Goal: Obtain resource: Download file/media

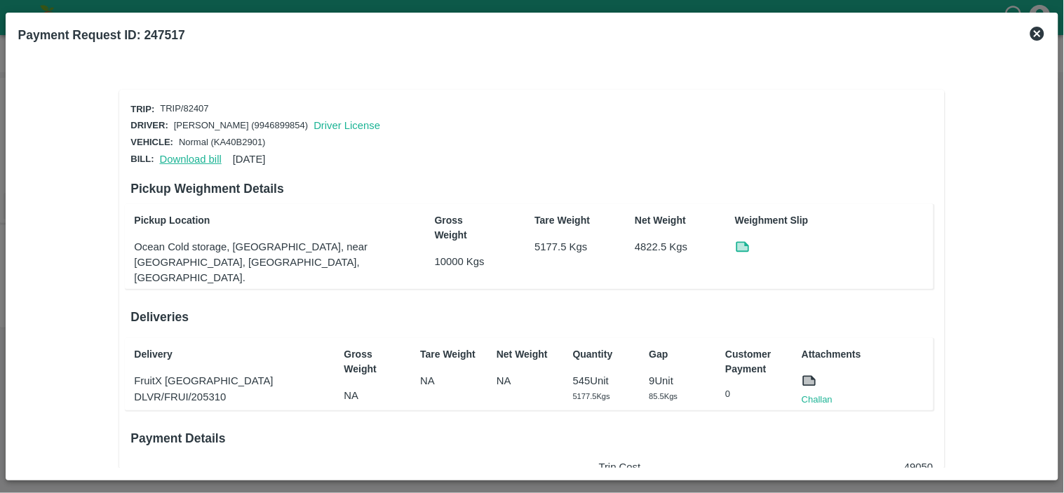
click at [177, 155] on link "Download bill" at bounding box center [191, 159] width 62 height 11
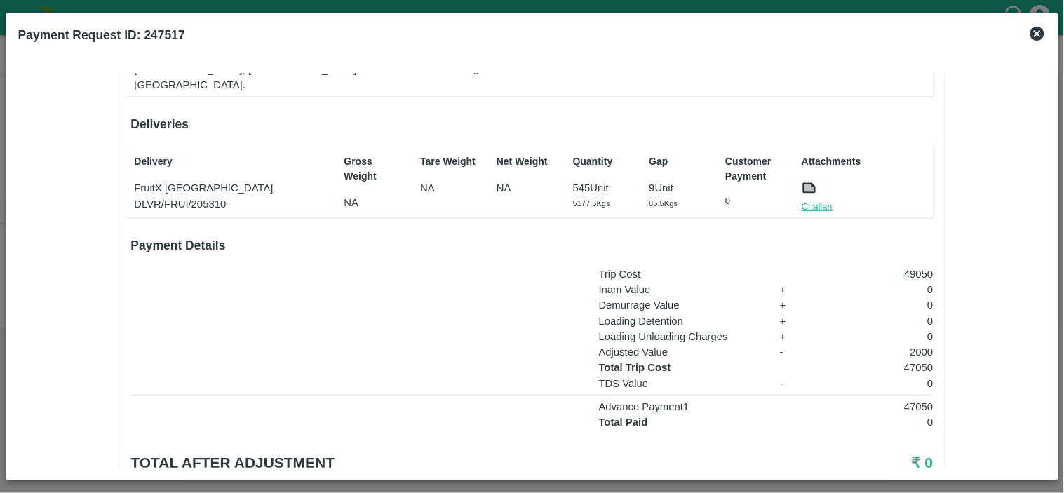
click at [824, 200] on link "Challan" at bounding box center [817, 207] width 31 height 14
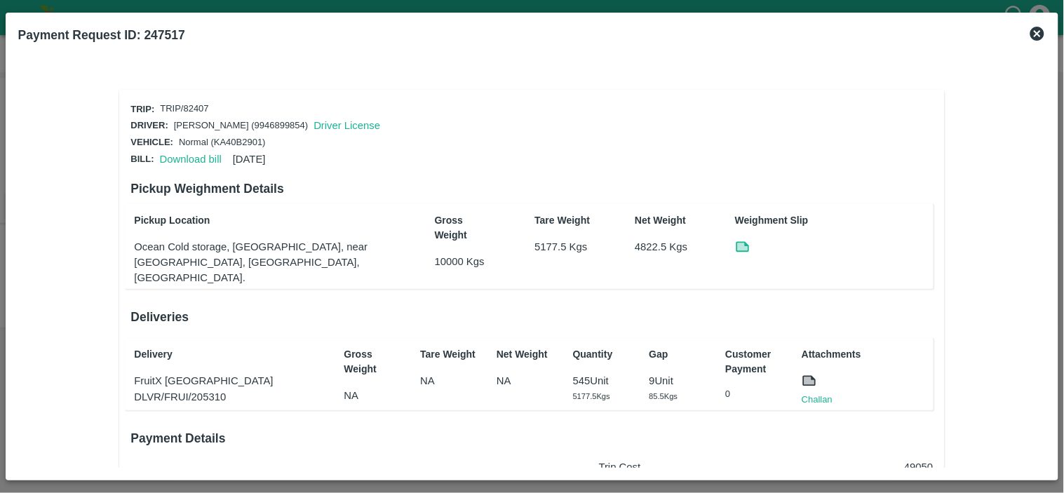
scroll to position [228, 0]
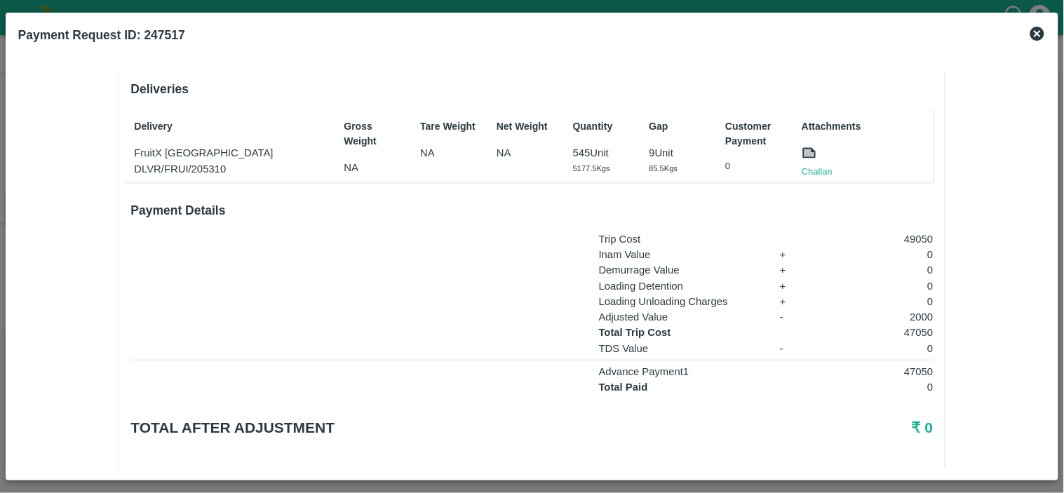
click at [914, 325] on p "47050" at bounding box center [877, 332] width 111 height 15
copy p "47050"
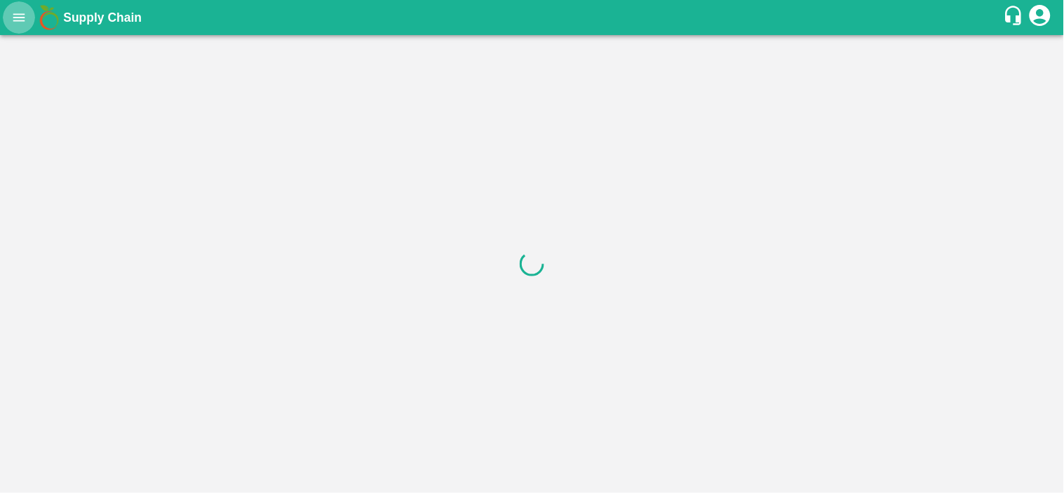
click at [24, 23] on icon "open drawer" at bounding box center [18, 17] width 15 height 15
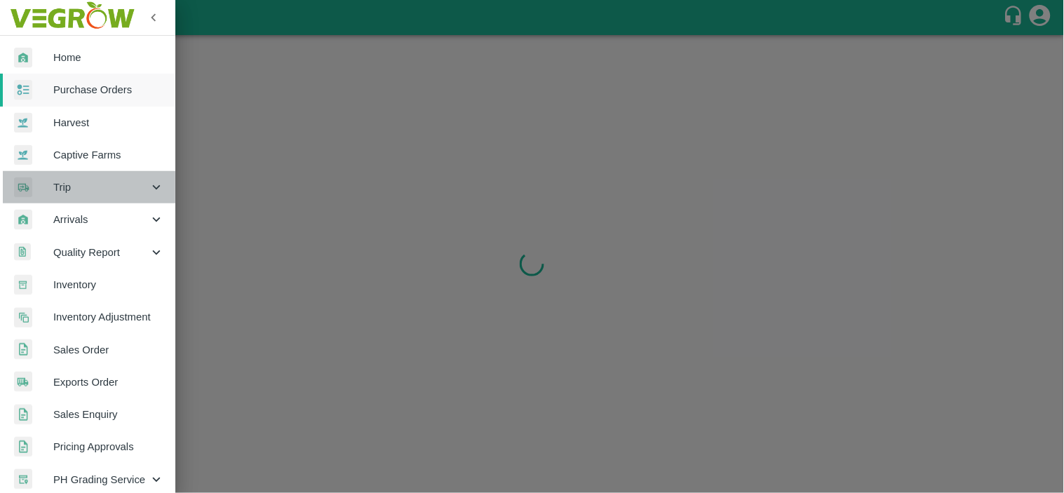
click at [93, 177] on div "Trip" at bounding box center [87, 187] width 175 height 32
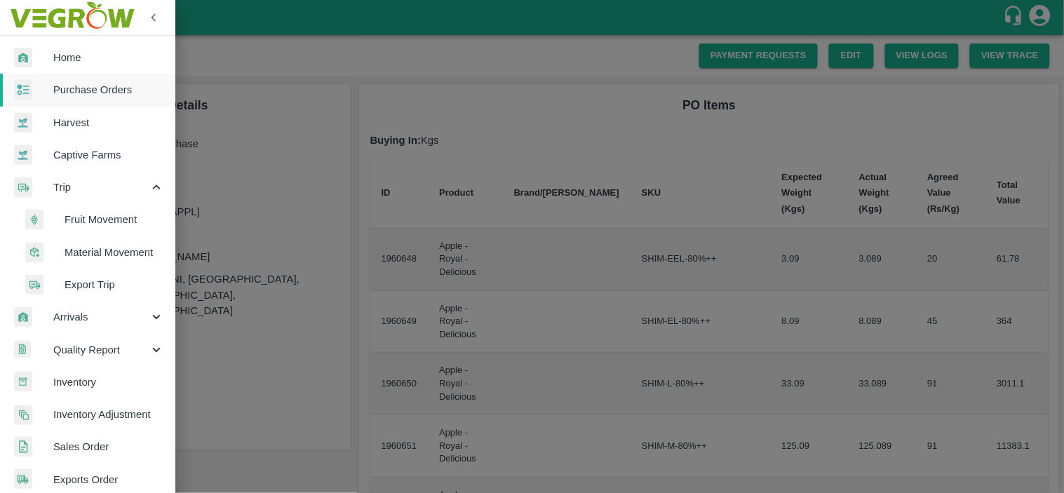
click at [98, 221] on span "Fruit Movement" at bounding box center [115, 219] width 100 height 15
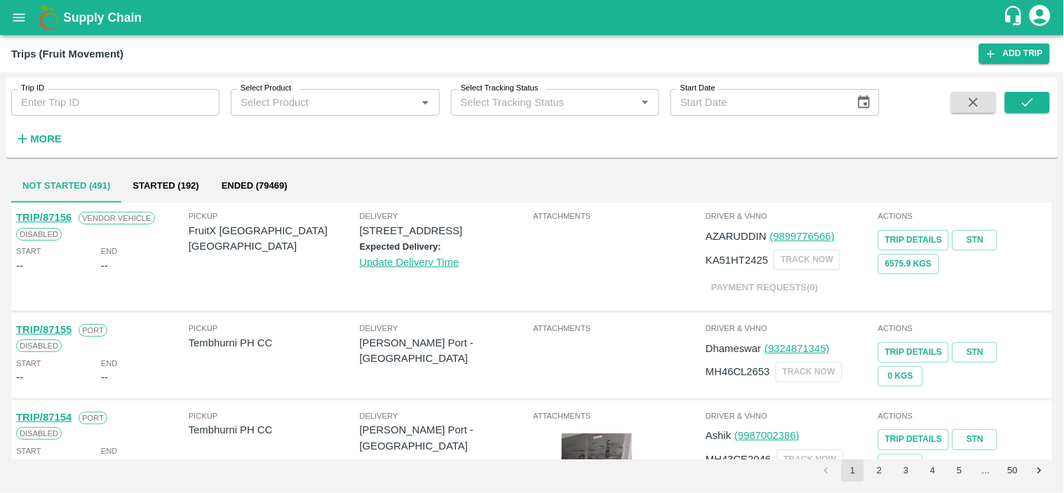
click at [58, 107] on input "Trip ID" at bounding box center [115, 102] width 208 height 27
paste input "86235"
click at [1039, 96] on button "submit" at bounding box center [1027, 102] width 45 height 21
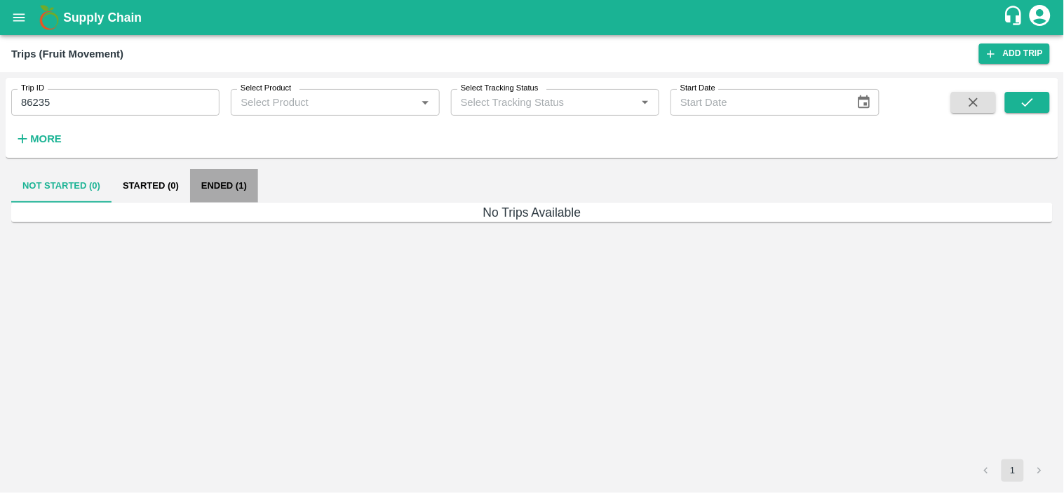
click at [212, 180] on button "Ended (1)" at bounding box center [224, 186] width 68 height 34
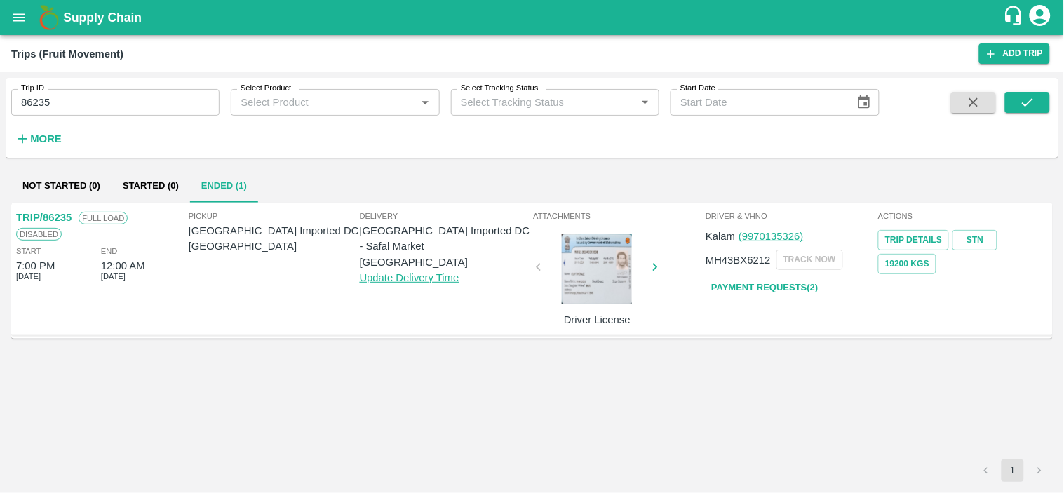
click at [130, 99] on input "86235" at bounding box center [115, 102] width 208 height 27
paste input "text"
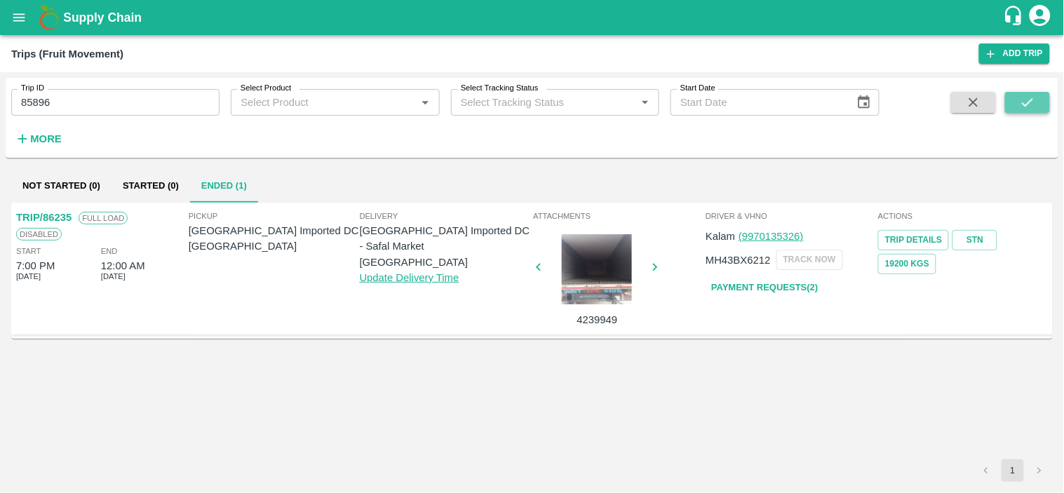
click at [1028, 95] on icon "submit" at bounding box center [1027, 102] width 15 height 15
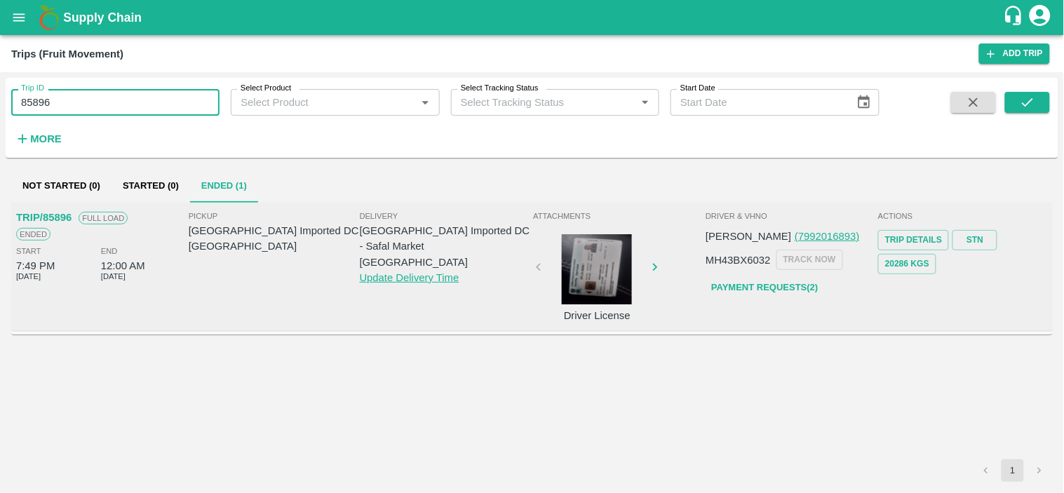
click at [152, 95] on input "85896" at bounding box center [115, 102] width 208 height 27
paste input "text"
type input "84314"
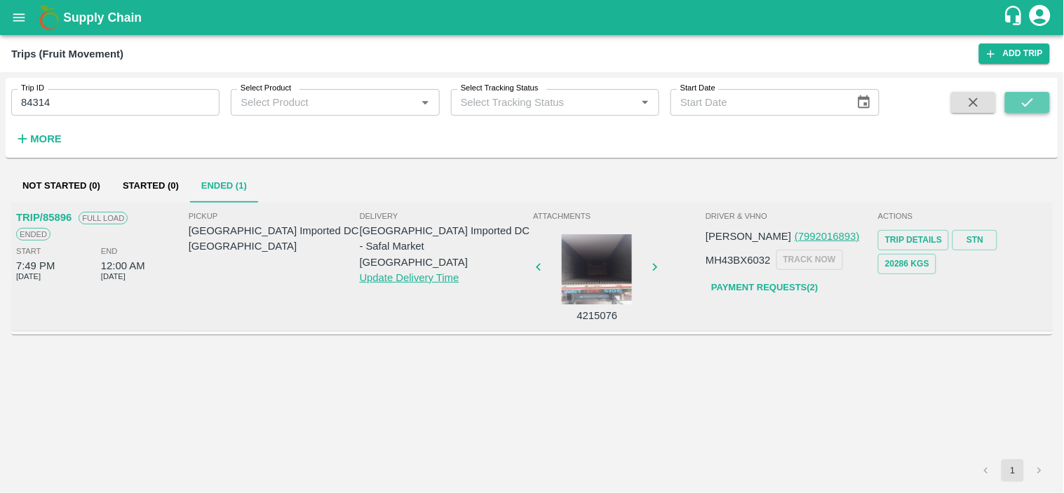
click at [1034, 102] on icon "submit" at bounding box center [1027, 102] width 15 height 15
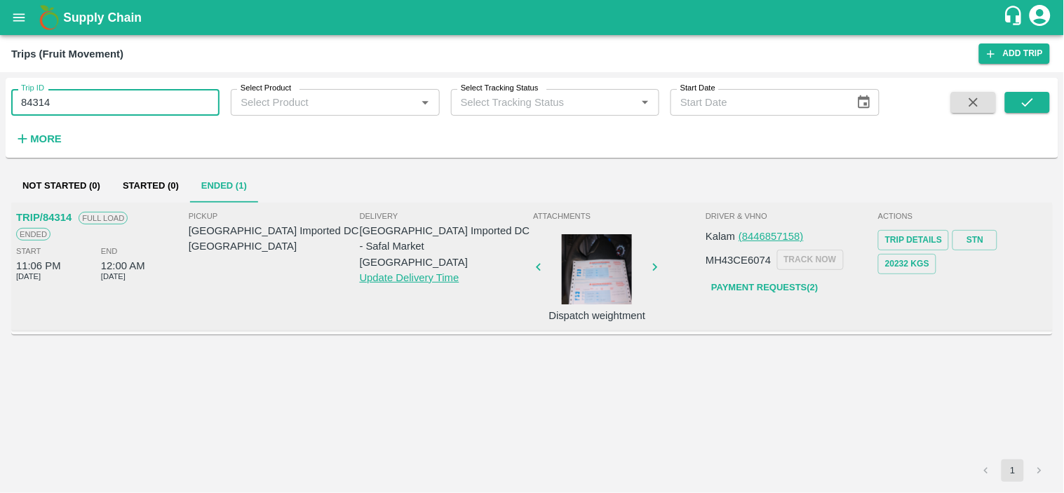
click at [110, 109] on input "84314" at bounding box center [115, 102] width 208 height 27
paste input "text"
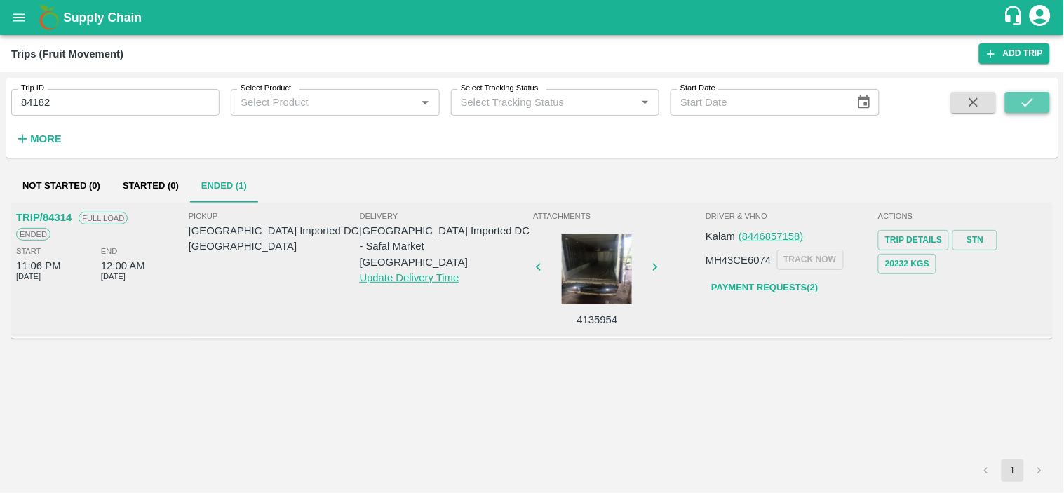
click at [1034, 95] on icon "submit" at bounding box center [1027, 102] width 15 height 15
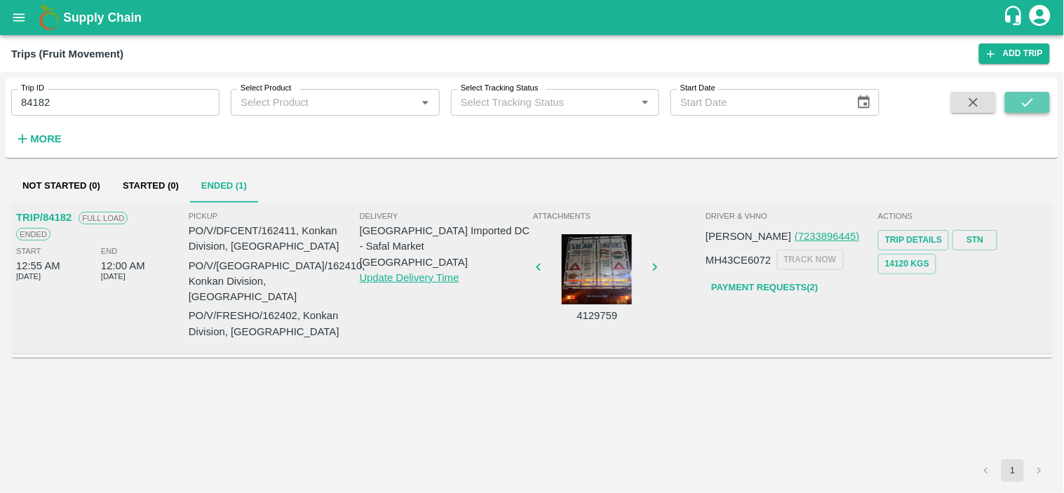
click at [1029, 98] on icon "submit" at bounding box center [1027, 102] width 15 height 15
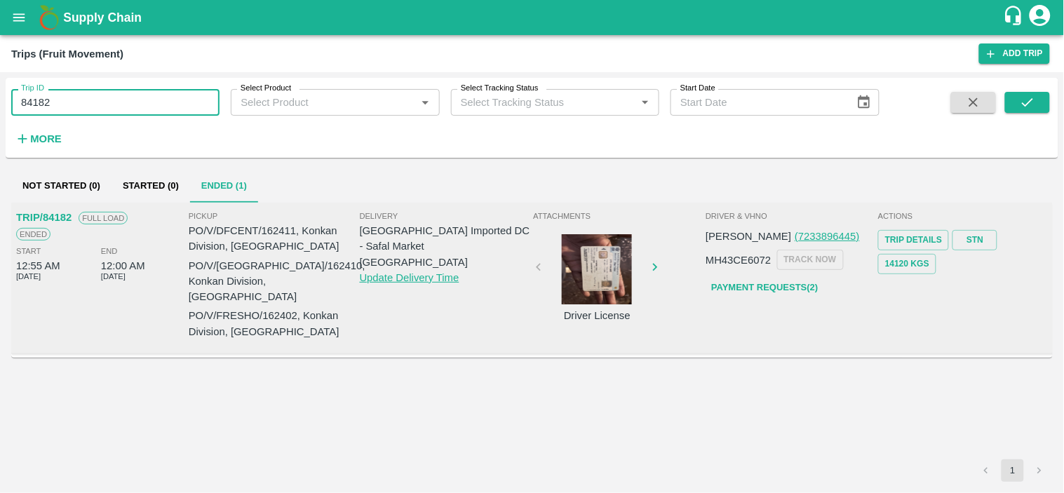
click at [127, 113] on input "84182" at bounding box center [115, 102] width 208 height 27
paste input "text"
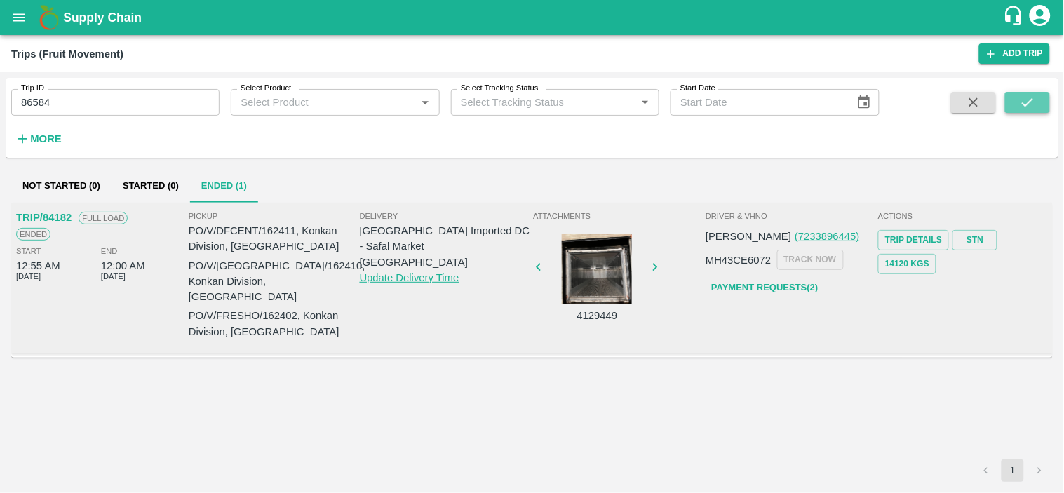
click at [1015, 102] on button "submit" at bounding box center [1027, 102] width 45 height 21
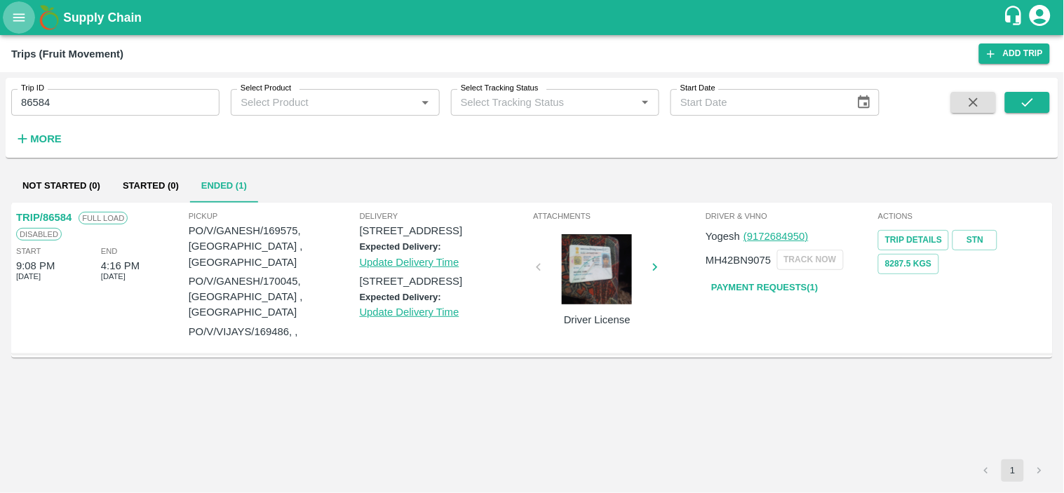
click at [11, 26] on button "open drawer" at bounding box center [19, 17] width 32 height 32
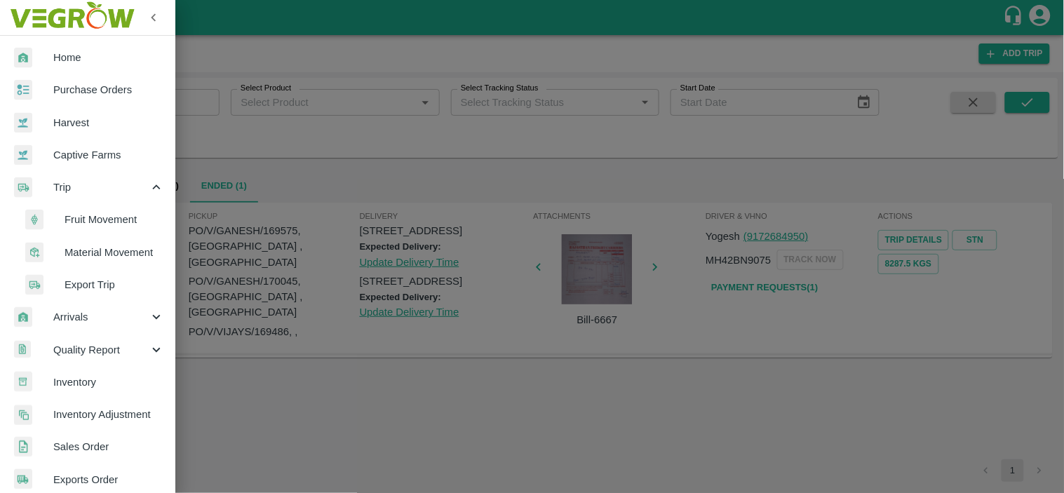
click at [100, 250] on span "Material Movement" at bounding box center [115, 252] width 100 height 15
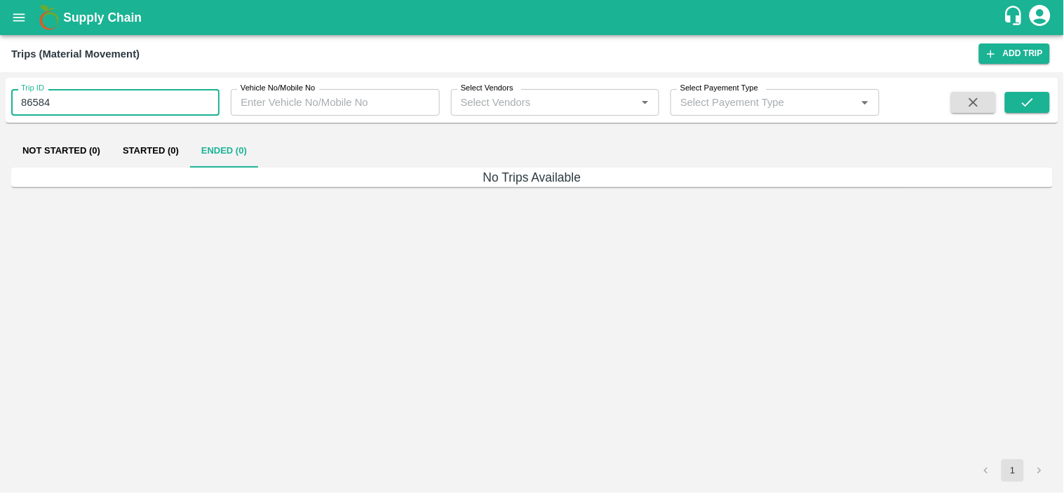
click at [125, 107] on input "86584" at bounding box center [115, 102] width 208 height 27
paste input "text"
type input "87064"
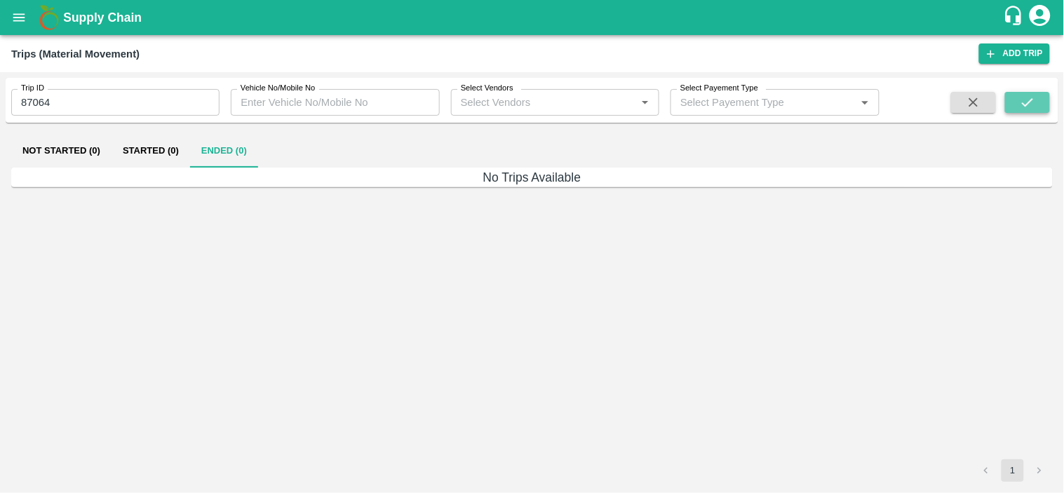
click at [1036, 105] on button "submit" at bounding box center [1027, 102] width 45 height 21
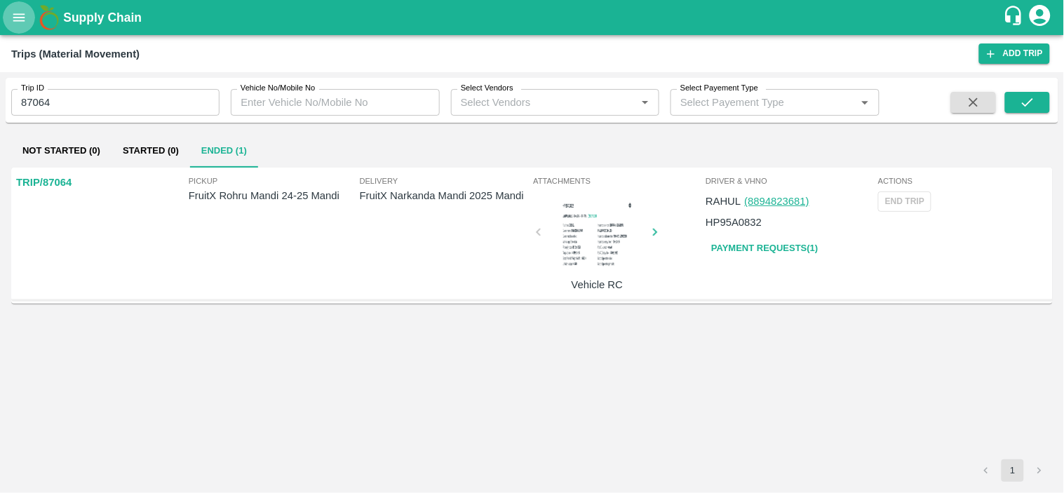
click at [20, 13] on icon "open drawer" at bounding box center [18, 17] width 15 height 15
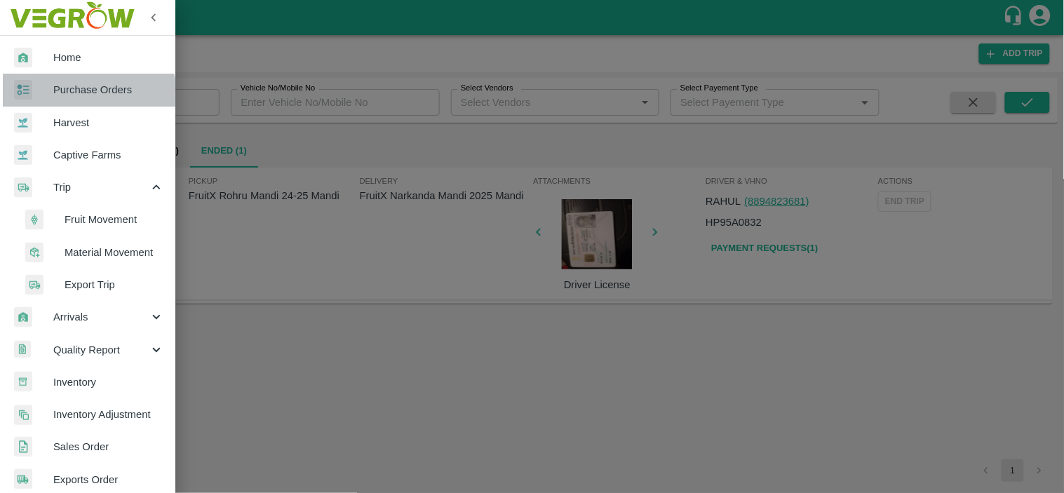
click at [77, 99] on link "Purchase Orders" at bounding box center [87, 90] width 175 height 32
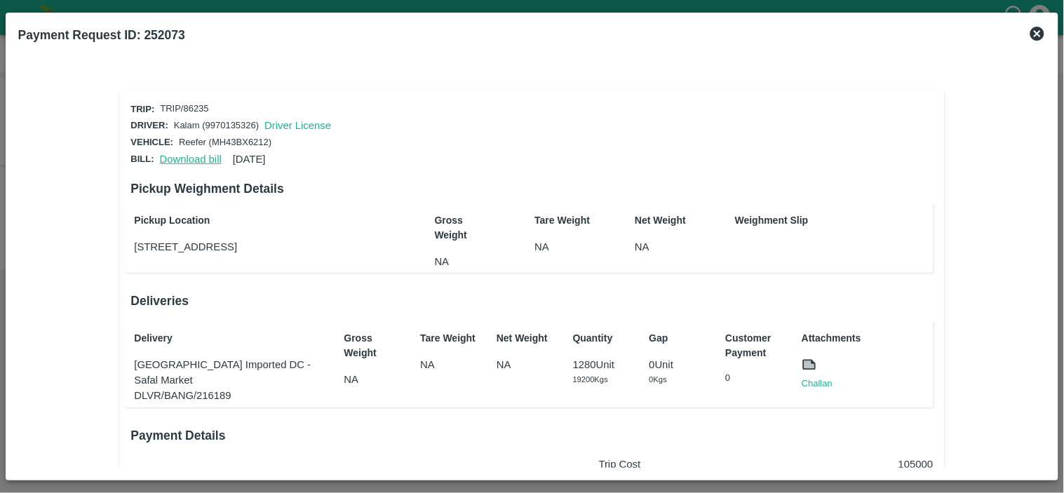
click at [209, 156] on link "Download bill" at bounding box center [191, 159] width 62 height 11
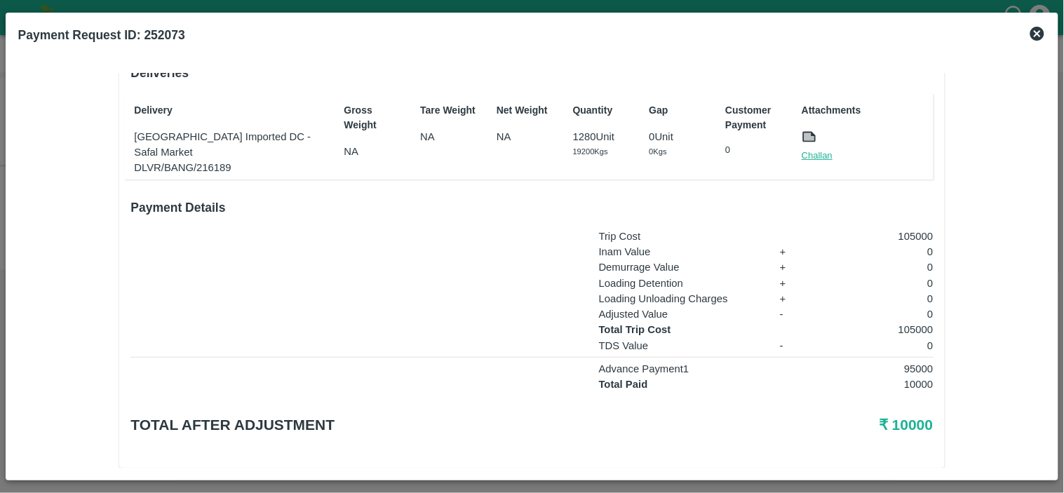
click at [823, 150] on link "Challan" at bounding box center [817, 156] width 31 height 14
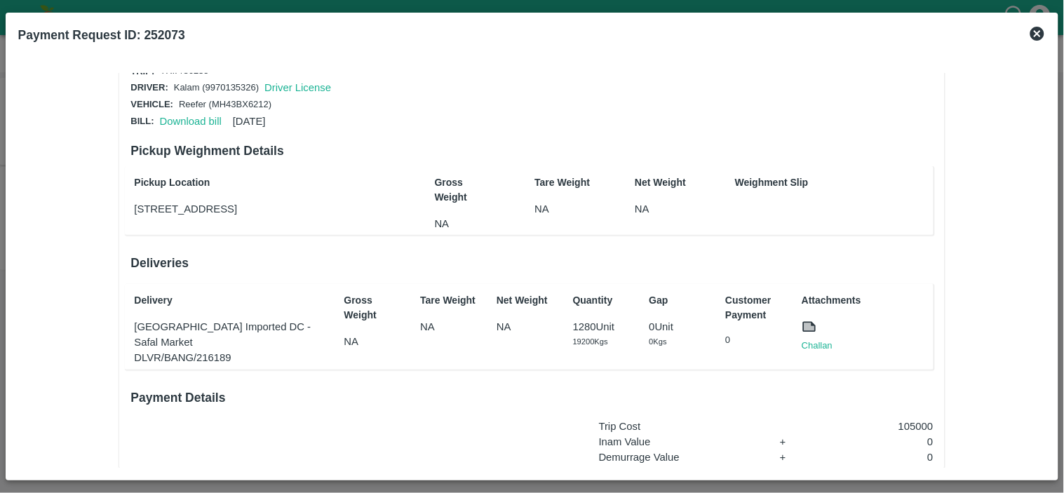
scroll to position [0, 0]
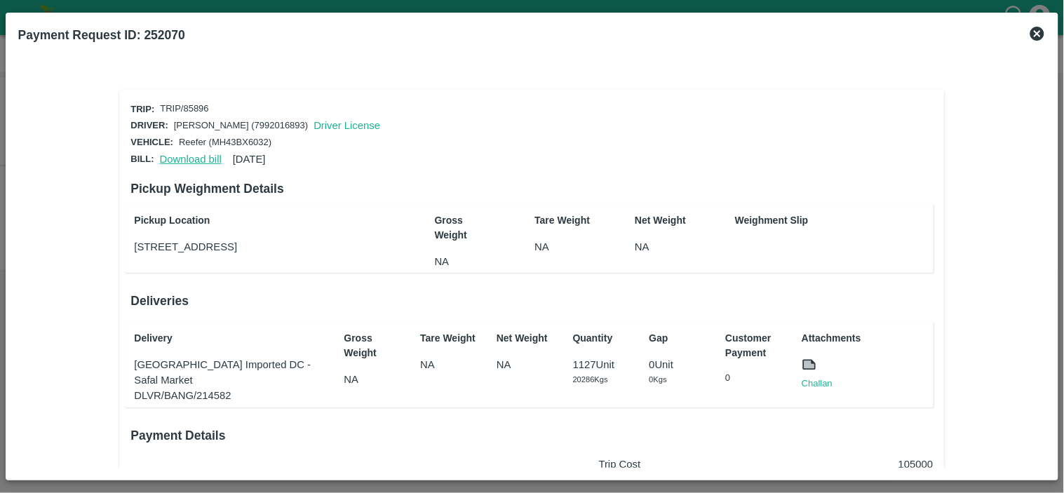
click at [197, 156] on link "Download bill" at bounding box center [191, 159] width 62 height 11
click at [202, 156] on link "Download bill" at bounding box center [191, 159] width 62 height 11
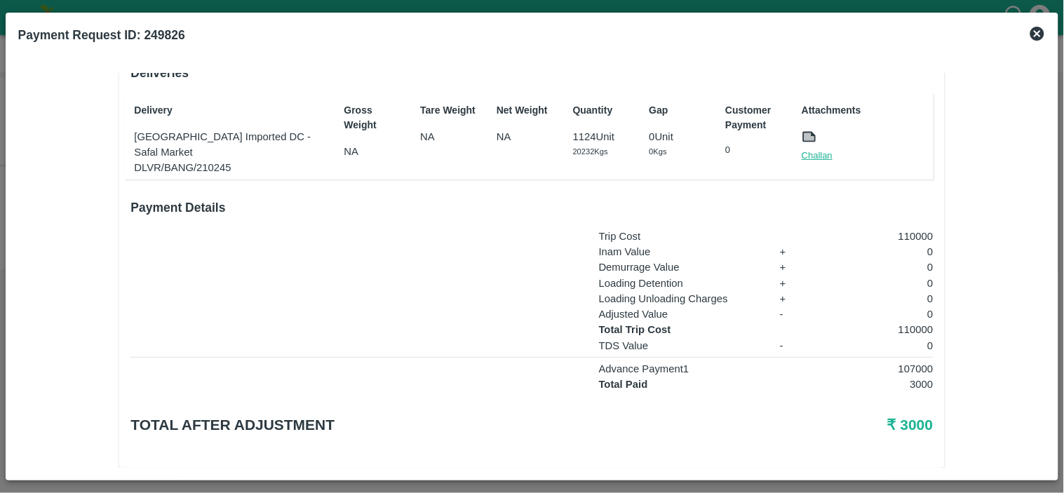
click at [816, 152] on link "Challan" at bounding box center [817, 156] width 31 height 14
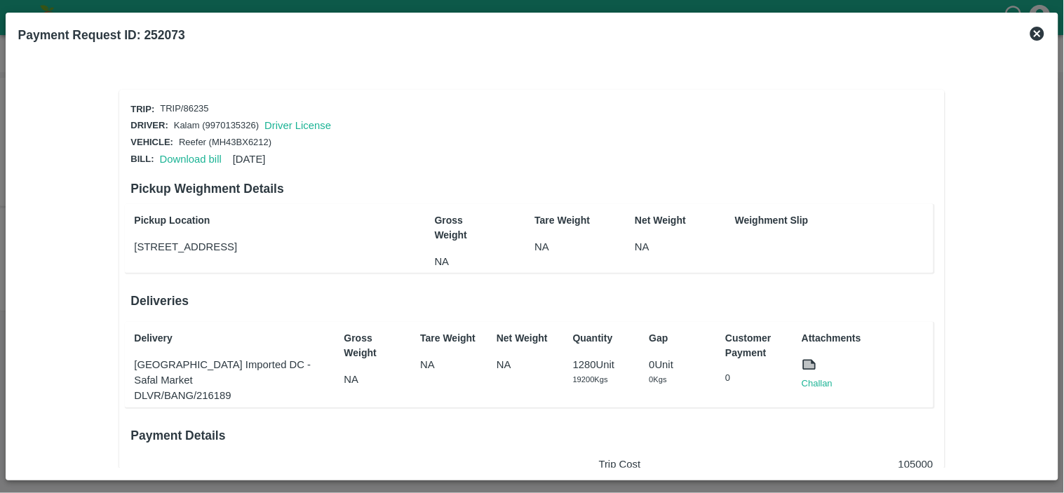
scroll to position [228, 0]
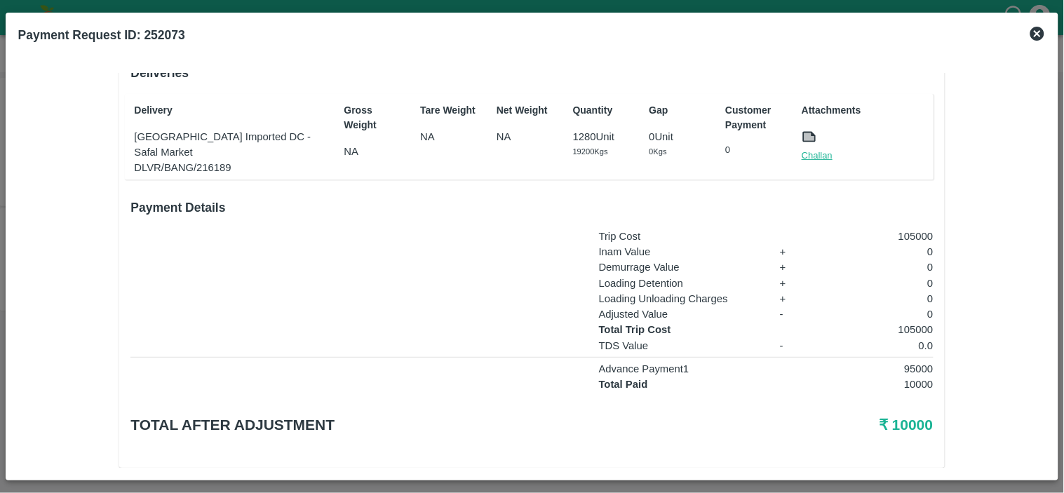
click at [814, 149] on link "Challan" at bounding box center [817, 156] width 31 height 14
click at [915, 322] on p "105000" at bounding box center [877, 329] width 111 height 15
copy p "105000"
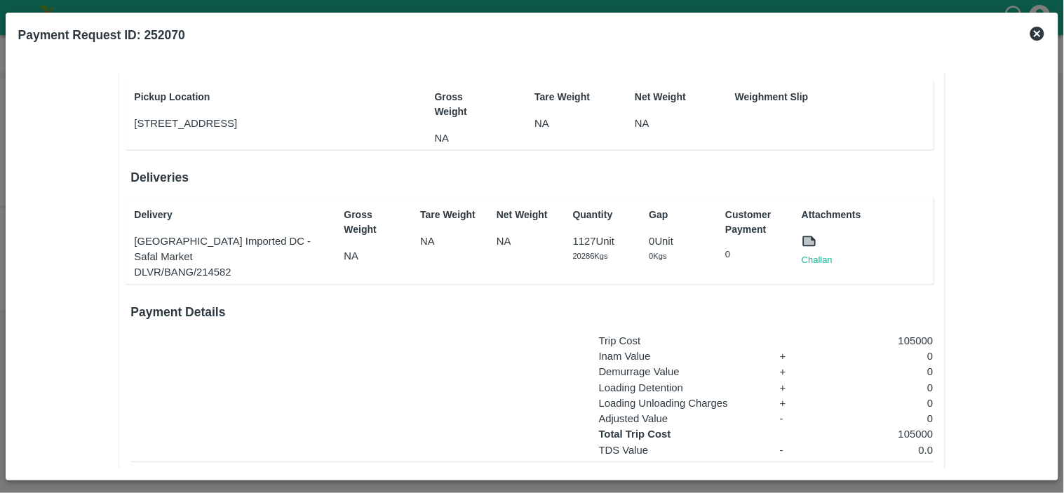
scroll to position [127, 0]
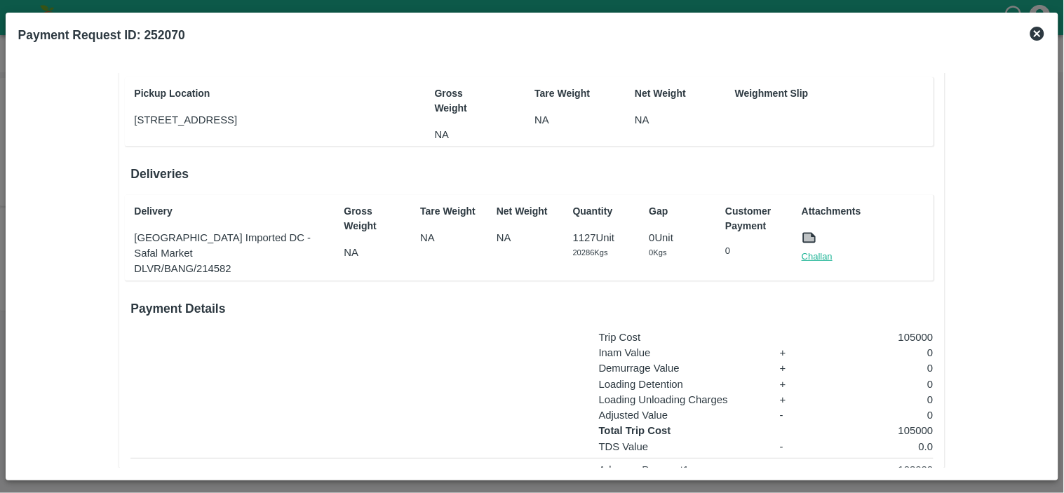
click at [824, 257] on link "Challan" at bounding box center [817, 257] width 31 height 14
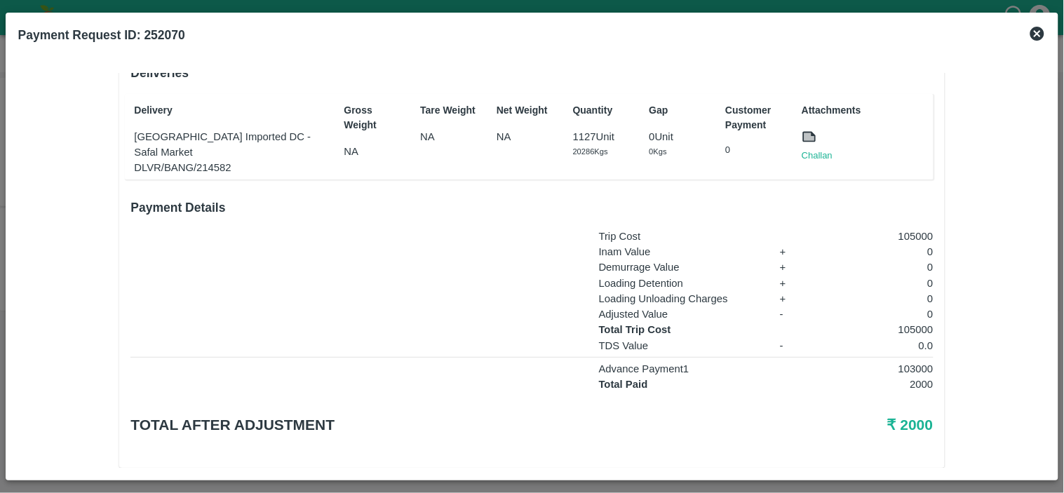
click at [910, 322] on p "105000" at bounding box center [877, 329] width 111 height 15
copy p "105000"
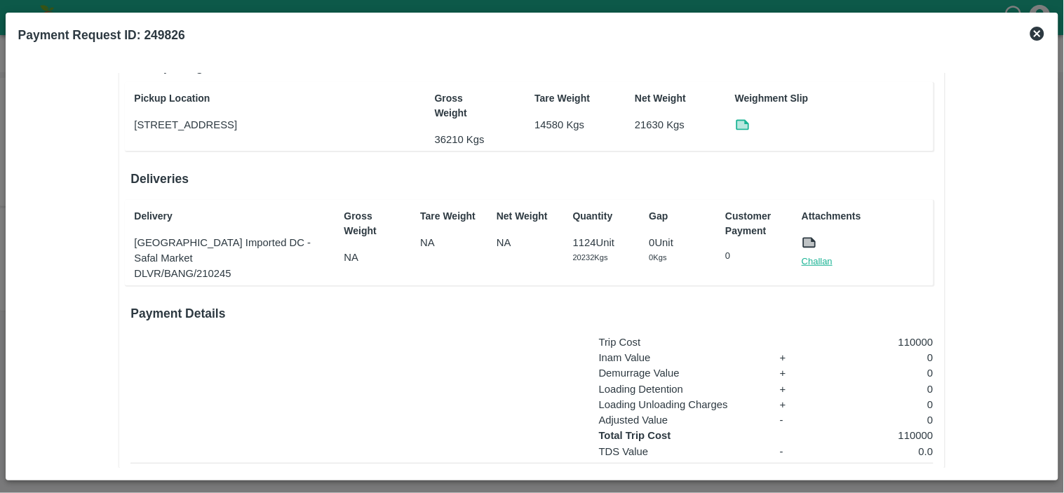
scroll to position [123, 0]
click at [814, 257] on link "Challan" at bounding box center [817, 261] width 31 height 14
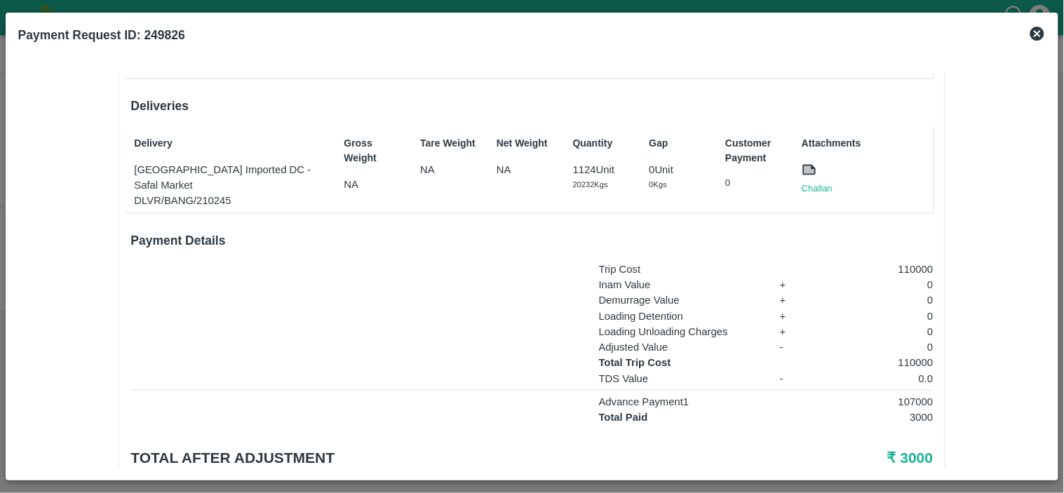
click at [907, 355] on p "110000" at bounding box center [877, 362] width 111 height 15
copy p "110000"
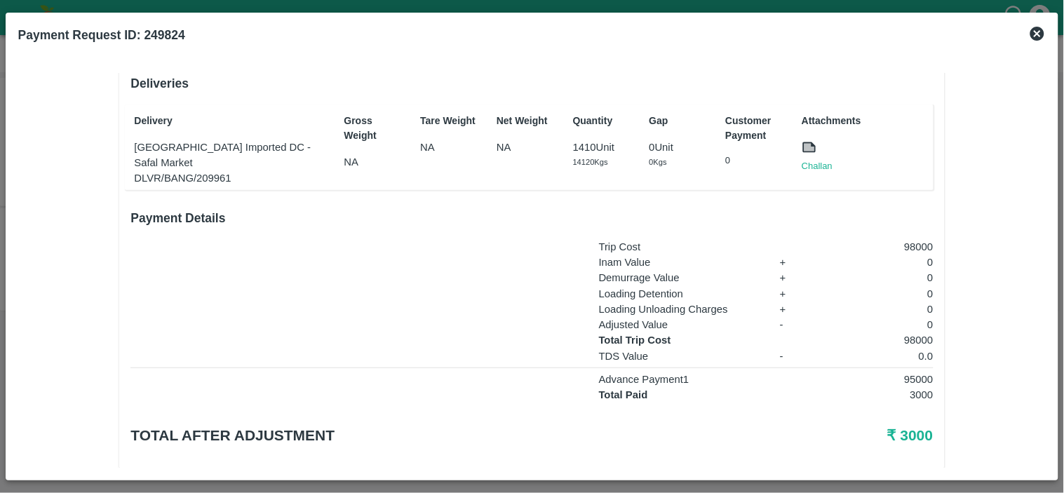
scroll to position [227, 0]
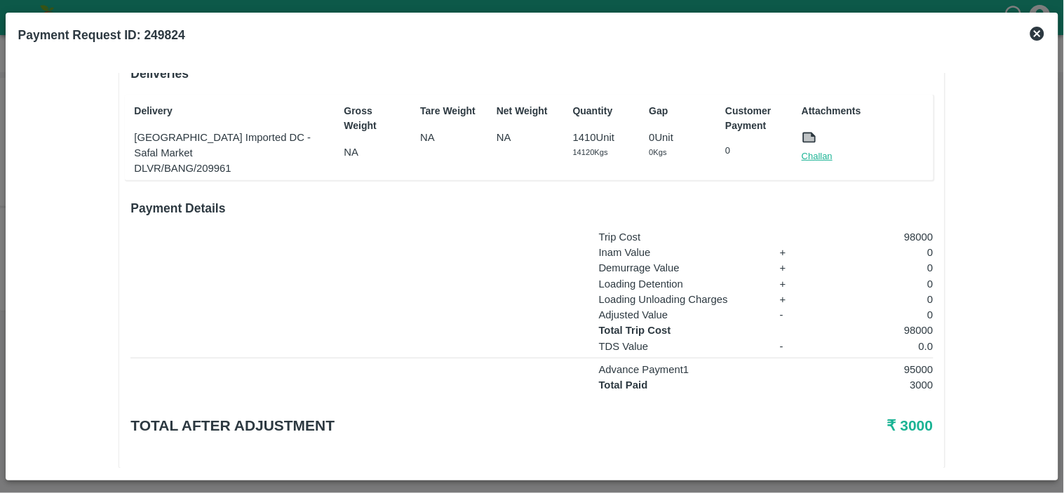
click at [819, 151] on link "Challan" at bounding box center [817, 156] width 31 height 14
click at [914, 323] on p "98000" at bounding box center [877, 330] width 111 height 15
copy p "98000"
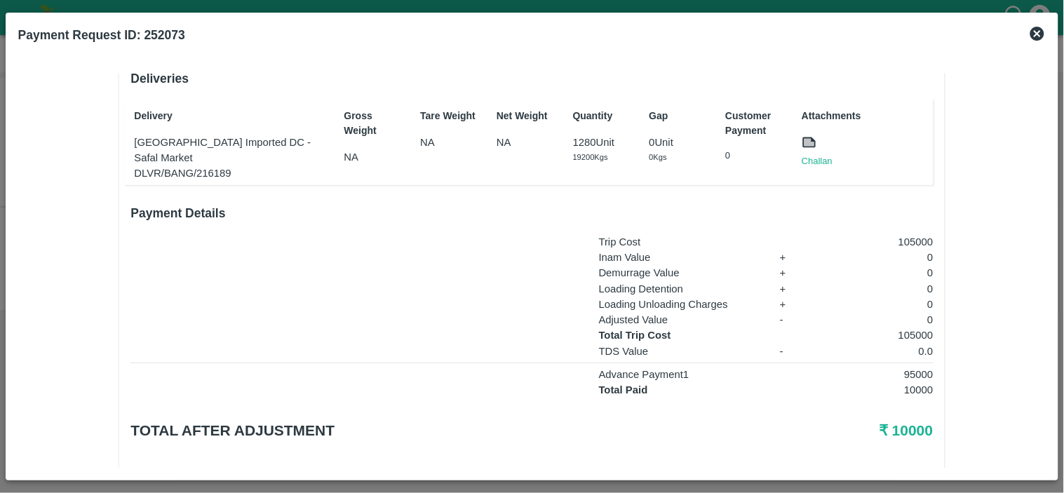
scroll to position [228, 0]
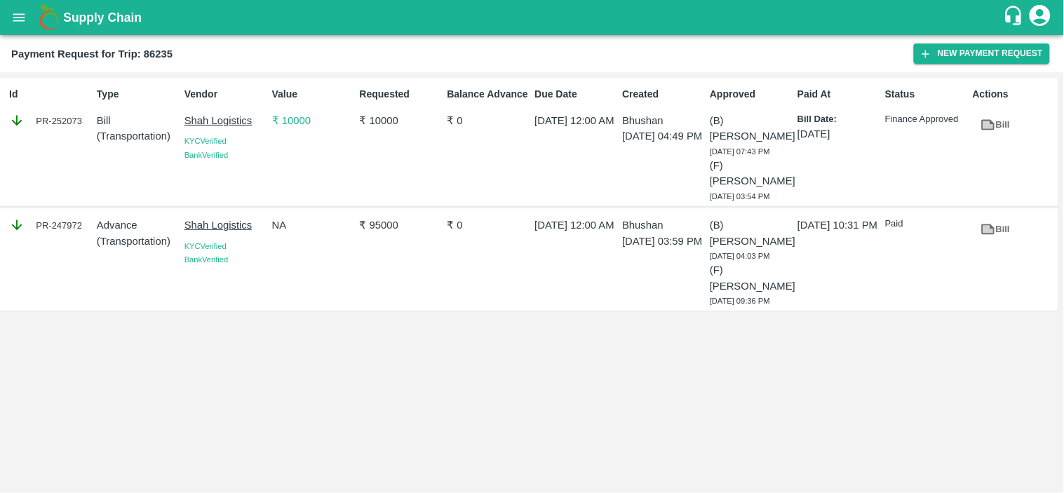
click at [65, 119] on div "PR-252073" at bounding box center [50, 120] width 82 height 15
copy div "252073"
click at [65, 150] on div "Id PR-252073" at bounding box center [48, 141] width 88 height 121
click at [72, 223] on div "PR-247972" at bounding box center [50, 224] width 82 height 15
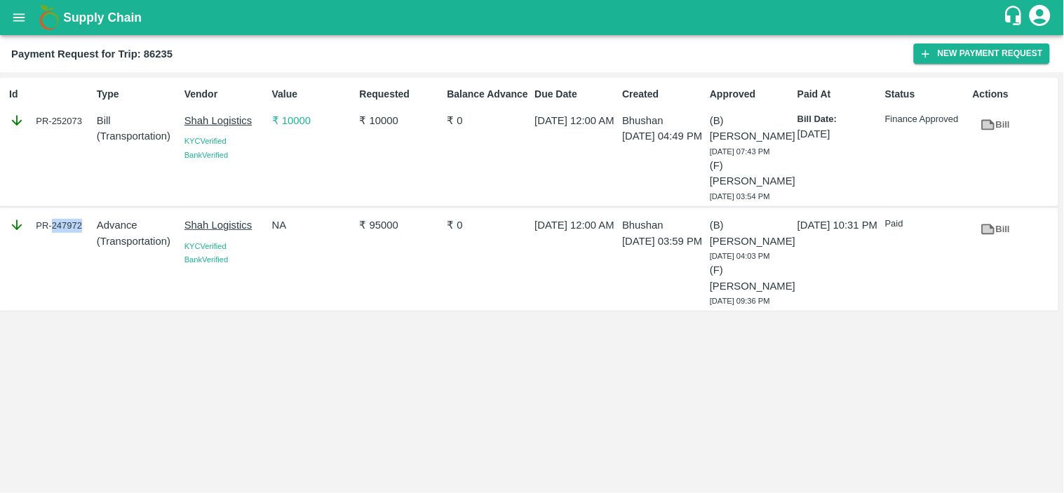
click at [72, 223] on div "PR-247972" at bounding box center [50, 224] width 82 height 15
copy div "247972"
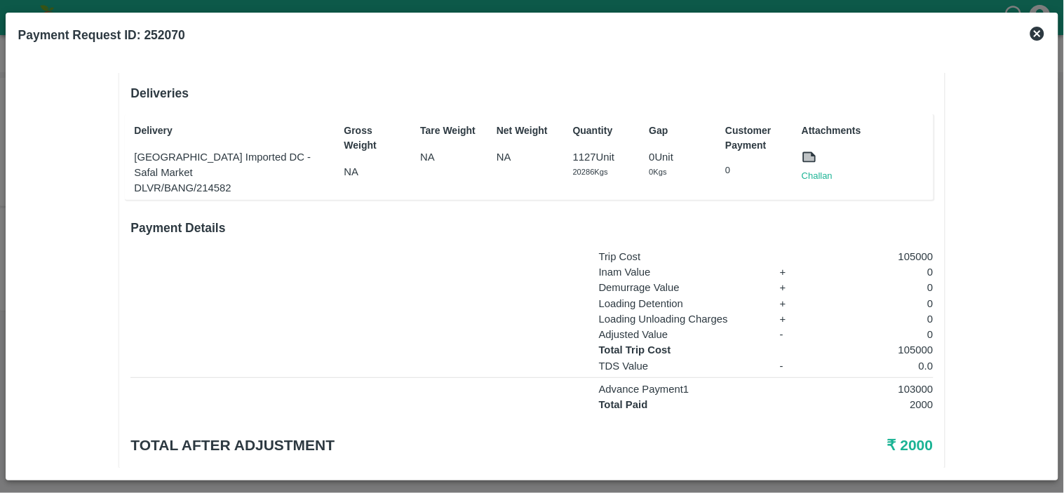
scroll to position [207, 0]
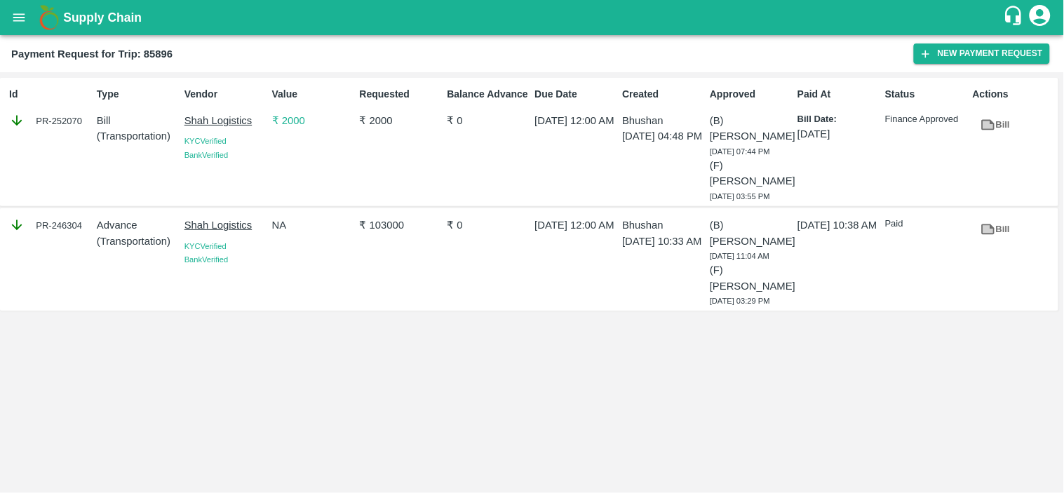
click at [68, 220] on div "PR-246304" at bounding box center [50, 224] width 82 height 15
click at [70, 227] on div "PR-246304" at bounding box center [50, 224] width 82 height 15
copy div "246304"
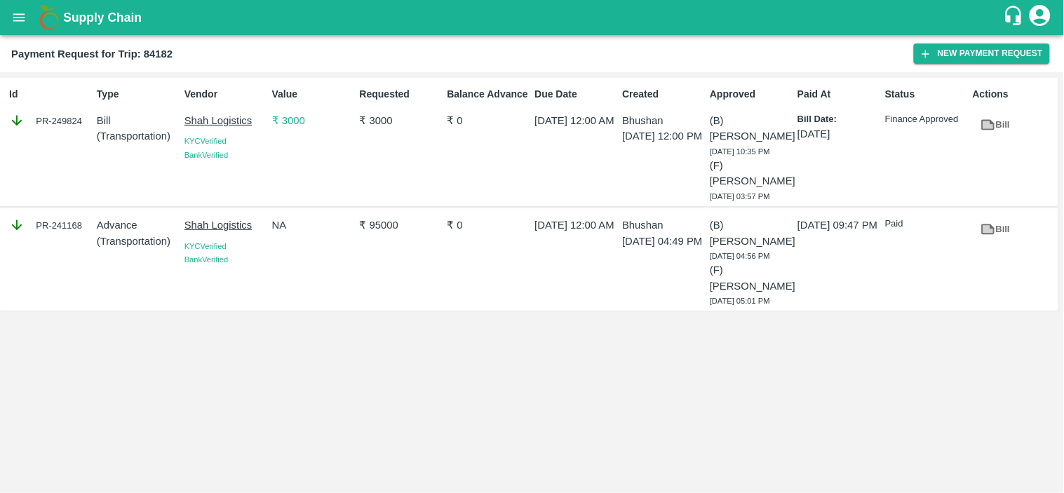
click at [75, 225] on div "PR-241168" at bounding box center [50, 224] width 82 height 15
copy div "241168"
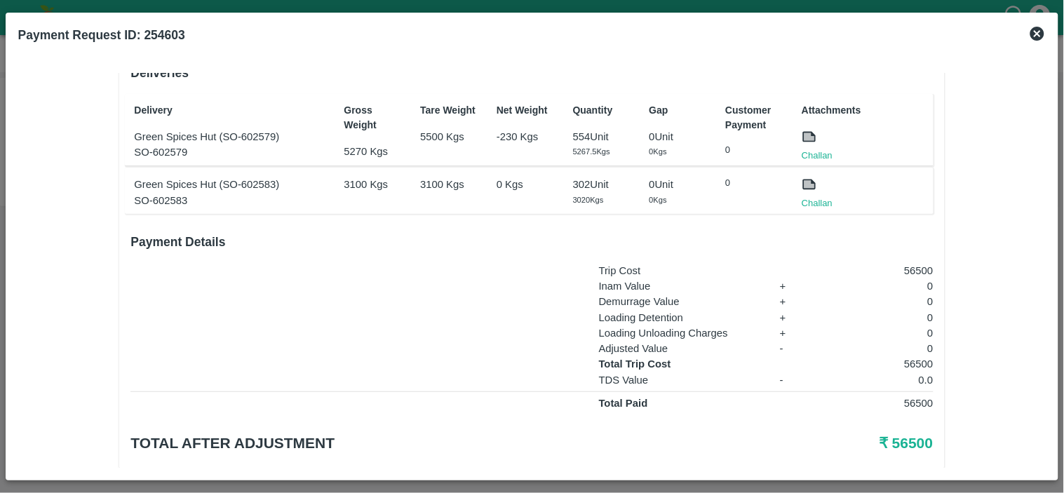
scroll to position [259, 0]
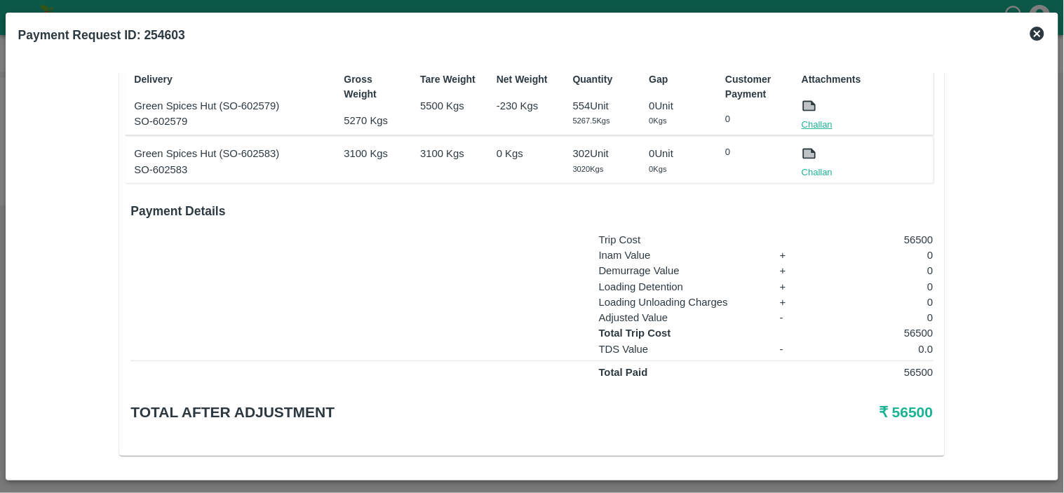
click at [816, 122] on link "Challan" at bounding box center [817, 125] width 31 height 14
click at [812, 171] on link "Challan" at bounding box center [817, 172] width 31 height 14
click at [816, 121] on link "Challan" at bounding box center [817, 125] width 31 height 14
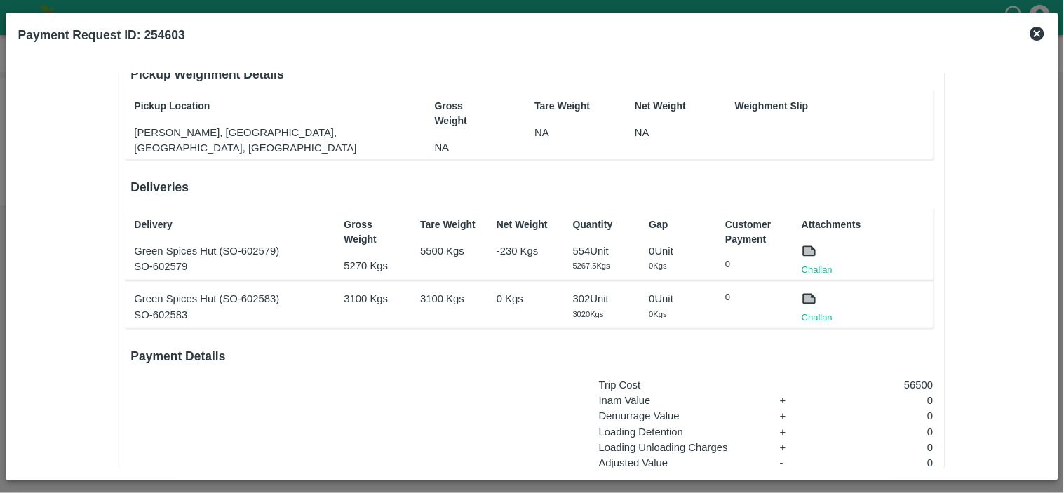
scroll to position [0, 0]
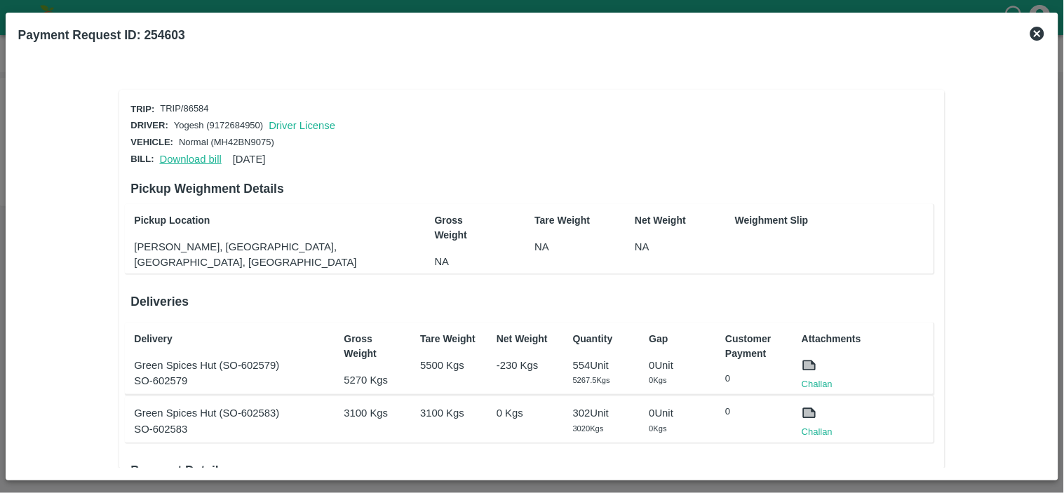
click at [184, 158] on link "Download bill" at bounding box center [191, 159] width 62 height 11
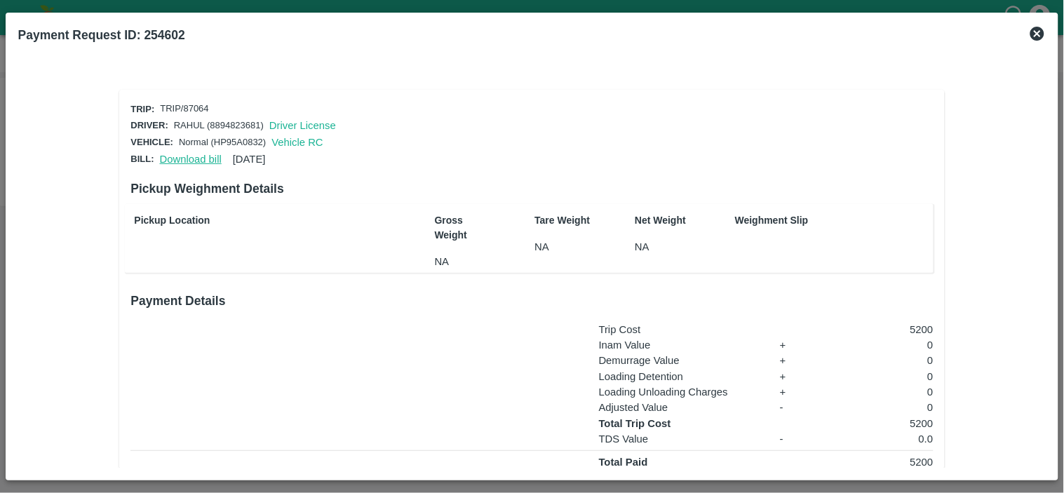
click at [186, 156] on link "Download bill" at bounding box center [191, 159] width 62 height 11
click at [196, 104] on p "TRIP/87064" at bounding box center [184, 108] width 48 height 13
copy p "87064"
click at [188, 158] on link "Download bill" at bounding box center [191, 159] width 62 height 11
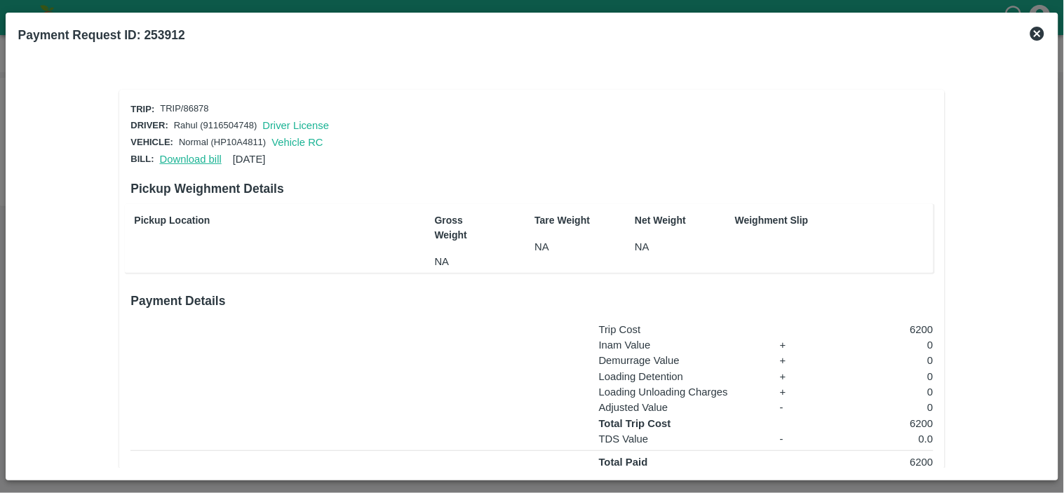
click at [172, 154] on link "Download bill" at bounding box center [191, 159] width 62 height 11
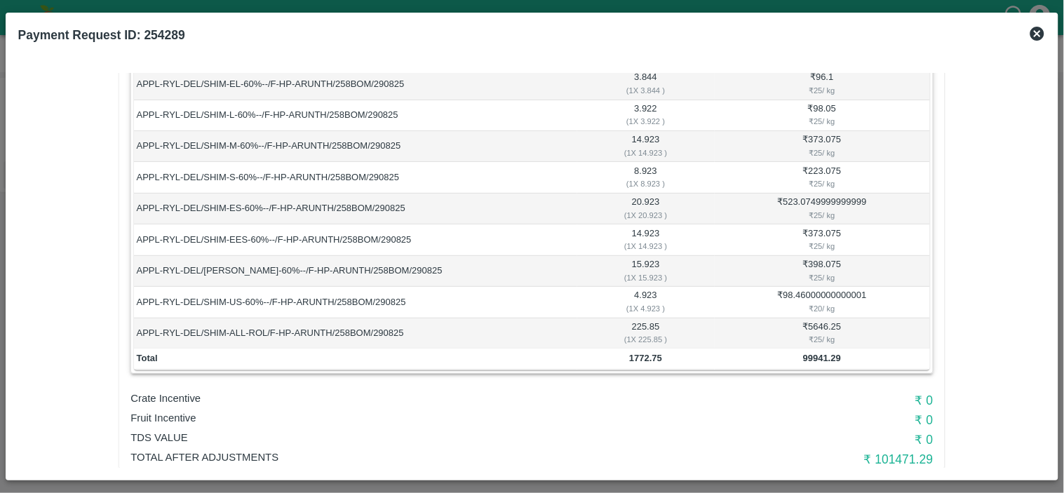
scroll to position [736, 0]
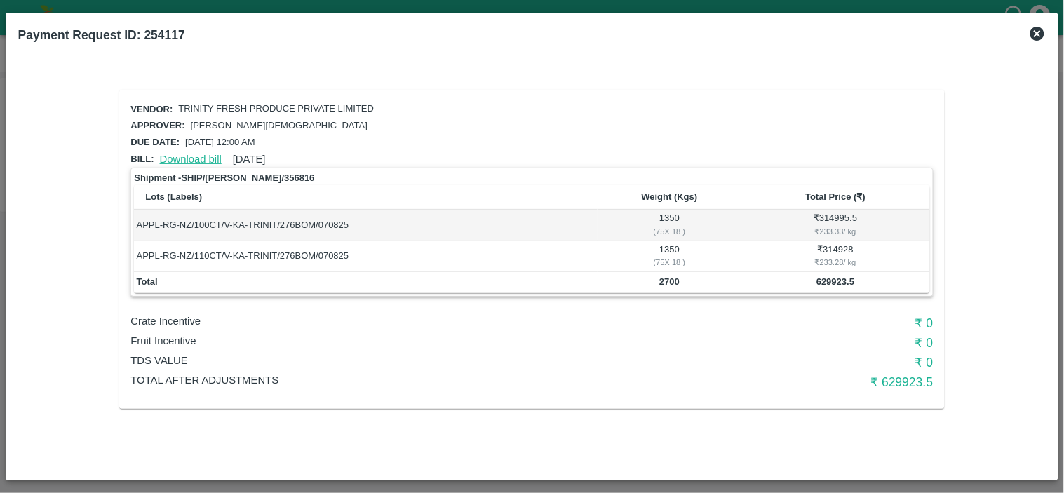
click at [192, 154] on link "Download bill" at bounding box center [191, 159] width 62 height 11
